Goal: Navigation & Orientation: Find specific page/section

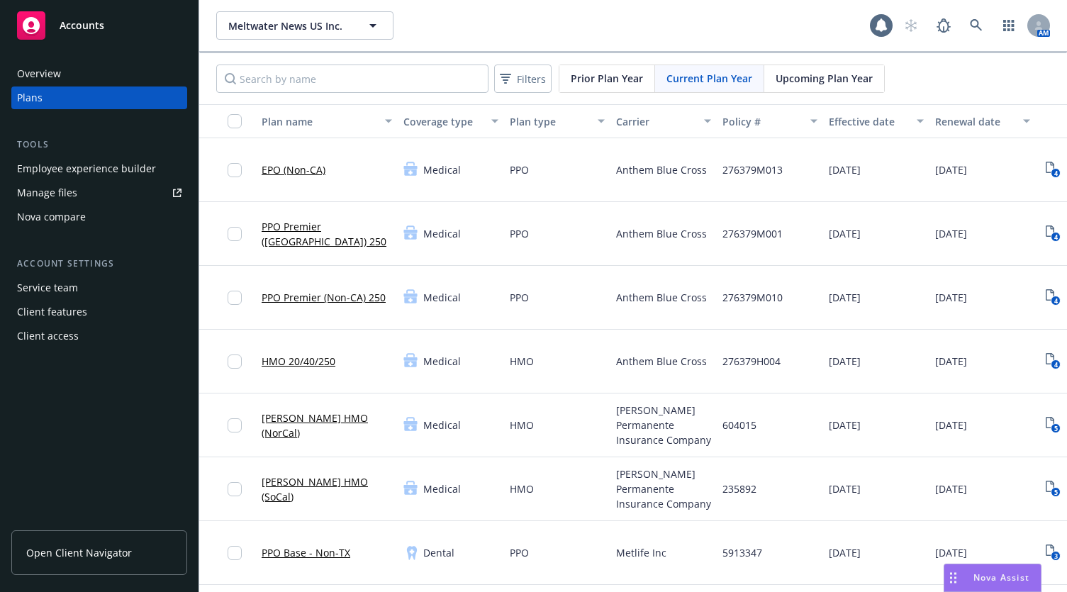
scroll to position [1333, 0]
